Goal: Transaction & Acquisition: Purchase product/service

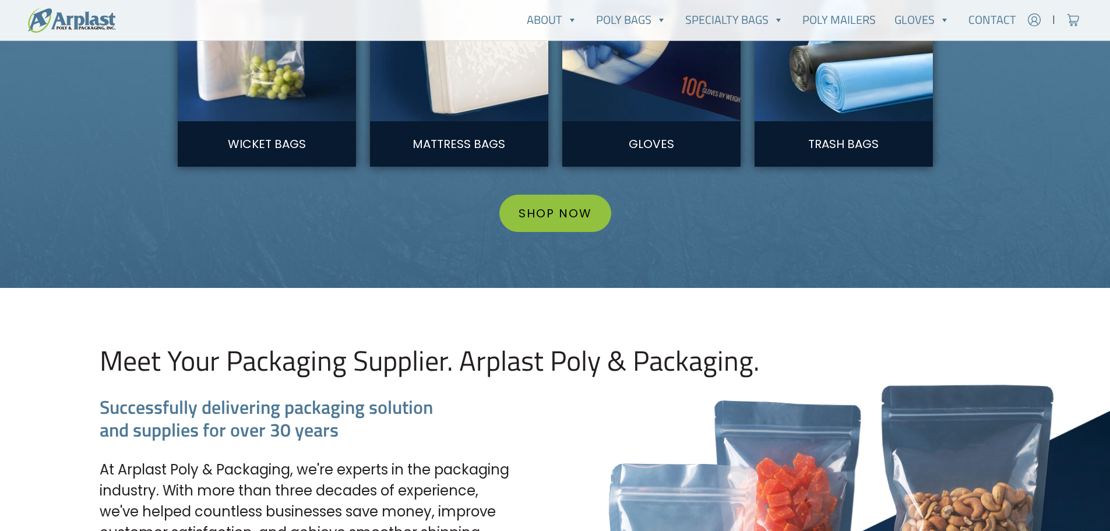
scroll to position [1281, 0]
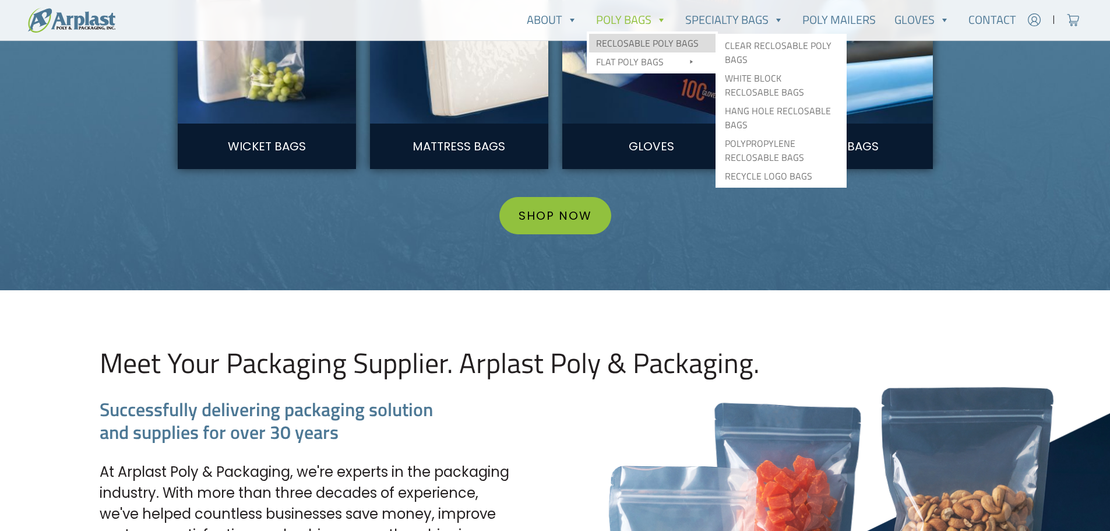
type input "joelstein"
click at [633, 42] on link "Reclosable Poly Bags" at bounding box center [652, 43] width 126 height 19
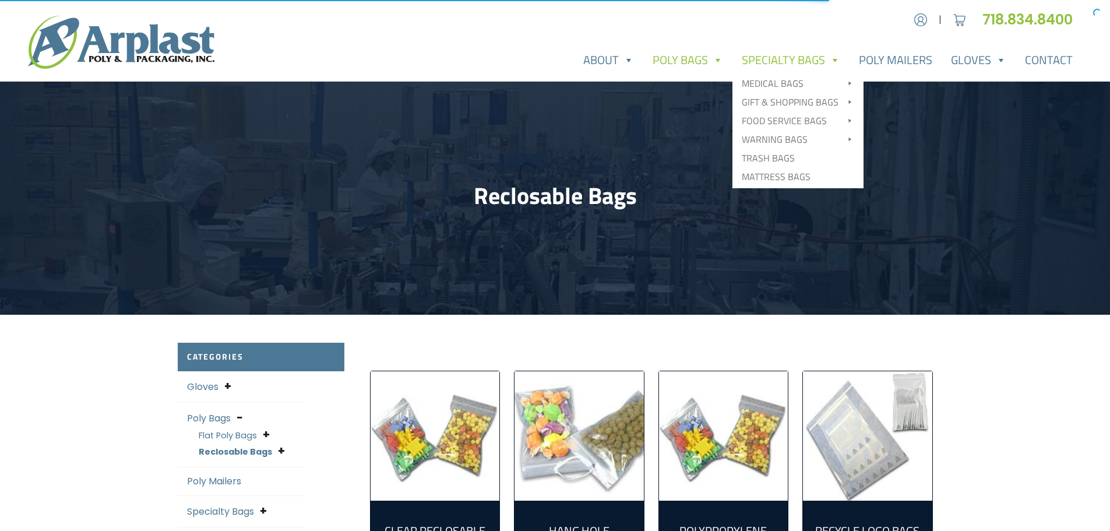
scroll to position [58, 0]
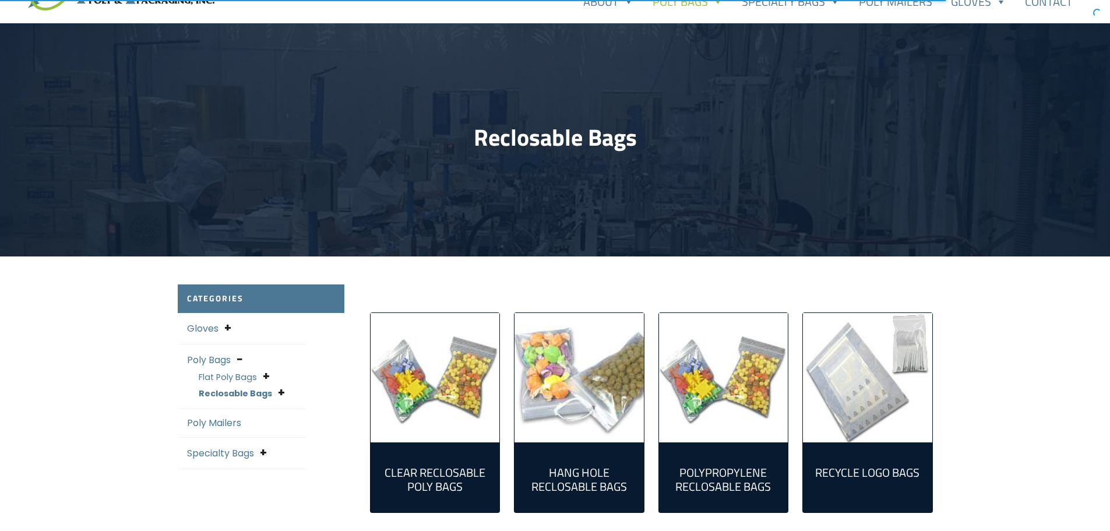
type input "joelstein"
click at [568, 382] on img "Visit product category Hang Hole Reclosable Bags" at bounding box center [578, 377] width 129 height 129
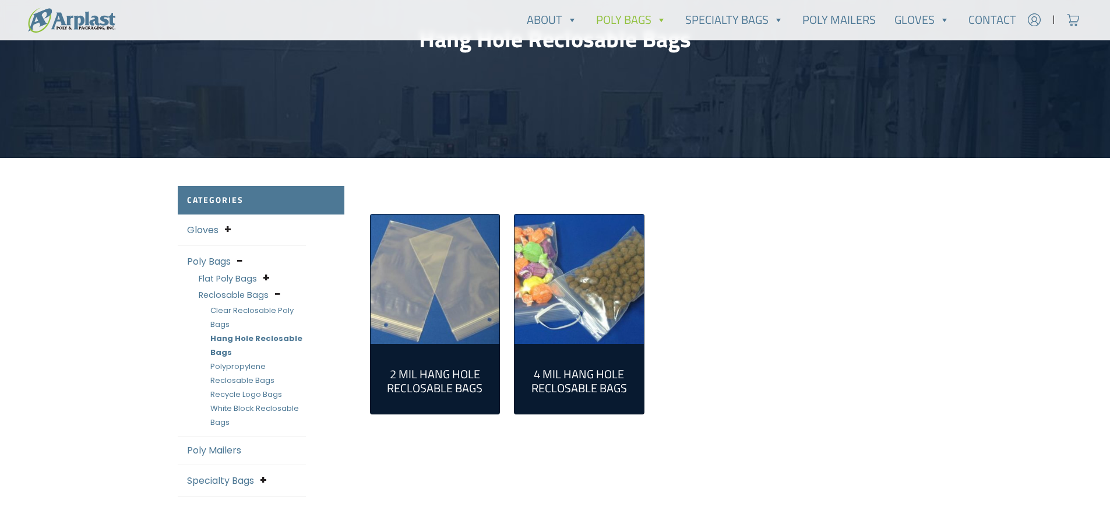
scroll to position [233, 0]
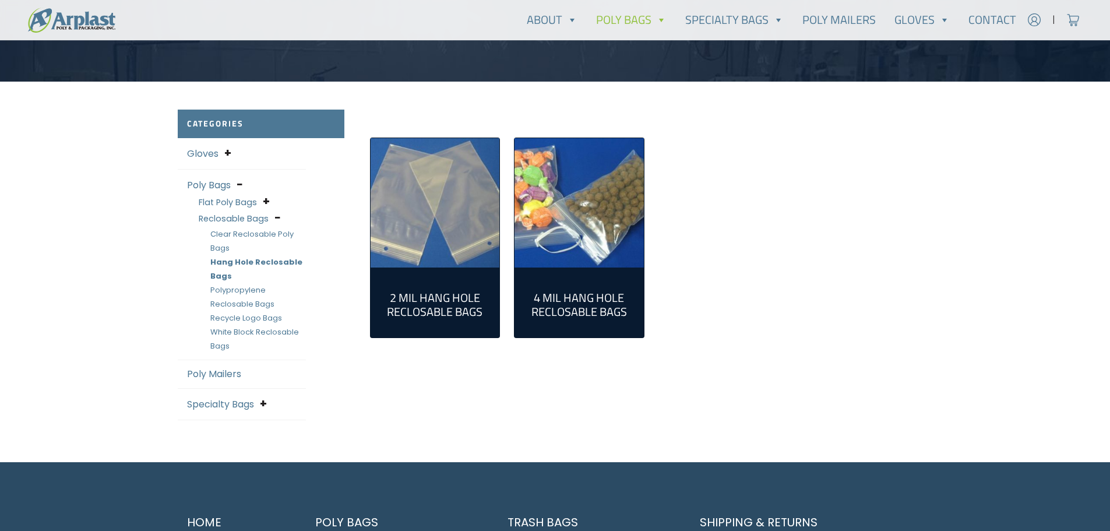
type input "joelstein"
click at [563, 209] on img "Visit product category 4 Mil Hang Hole Reclosable Bags" at bounding box center [578, 202] width 129 height 129
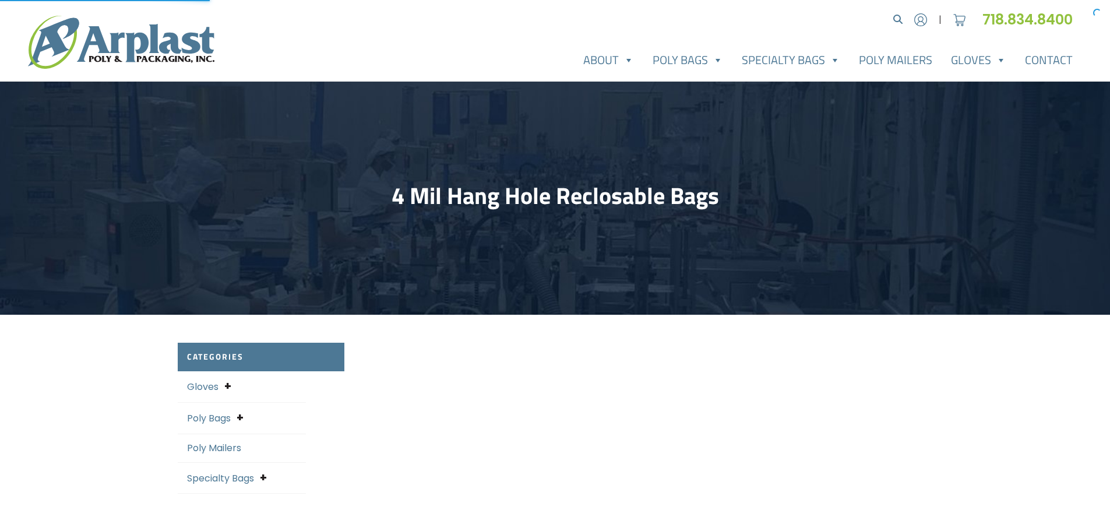
select select "25"
